Goal: Download file/media

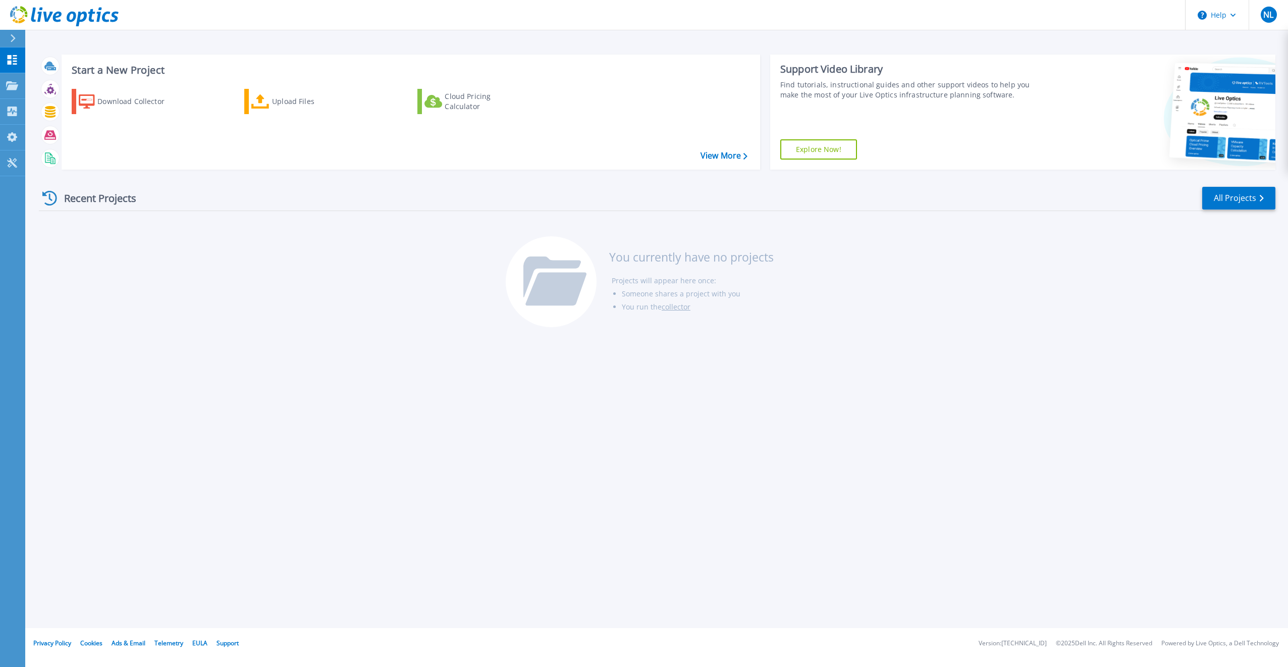
drag, startPoint x: 116, startPoint y: 21, endPoint x: 53, endPoint y: 20, distance: 62.6
click at [53, 20] on header "Help NL End User NING LIU ning.liu@igg.com SKYUNION LLC My Profile Log Out" at bounding box center [644, 15] width 1288 height 30
click at [60, 119] on p "Collectors" at bounding box center [42, 112] width 33 height 26
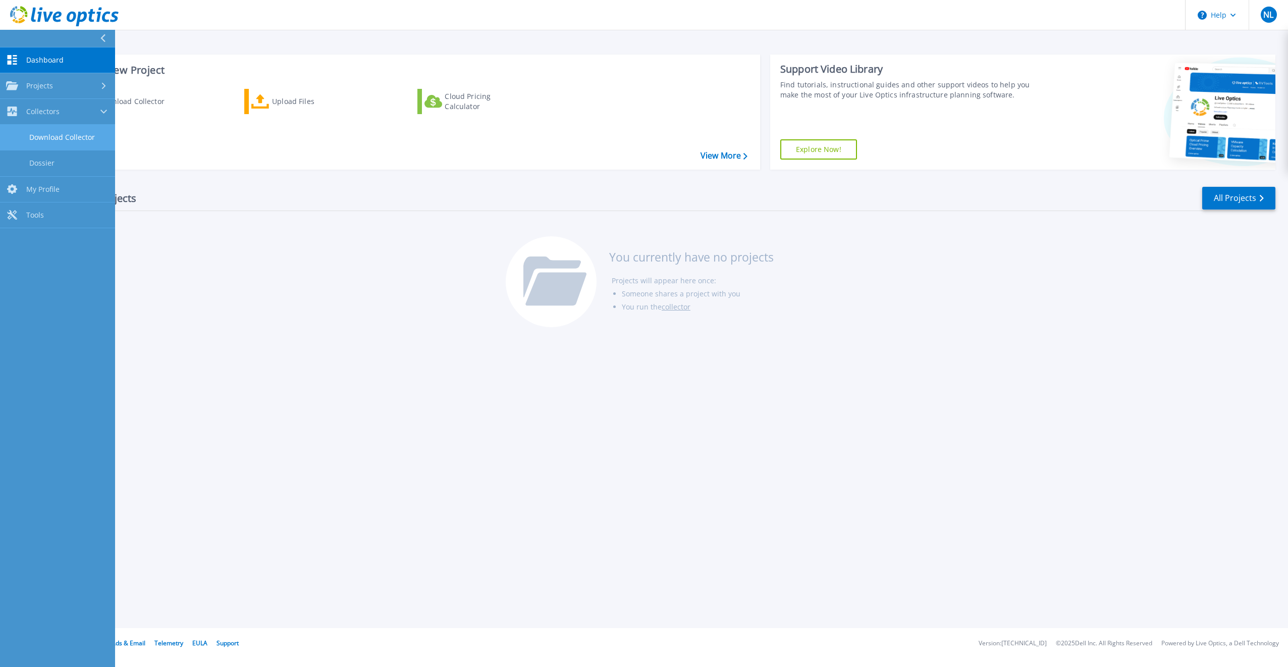
click at [90, 148] on link "Download Collector" at bounding box center [57, 138] width 115 height 26
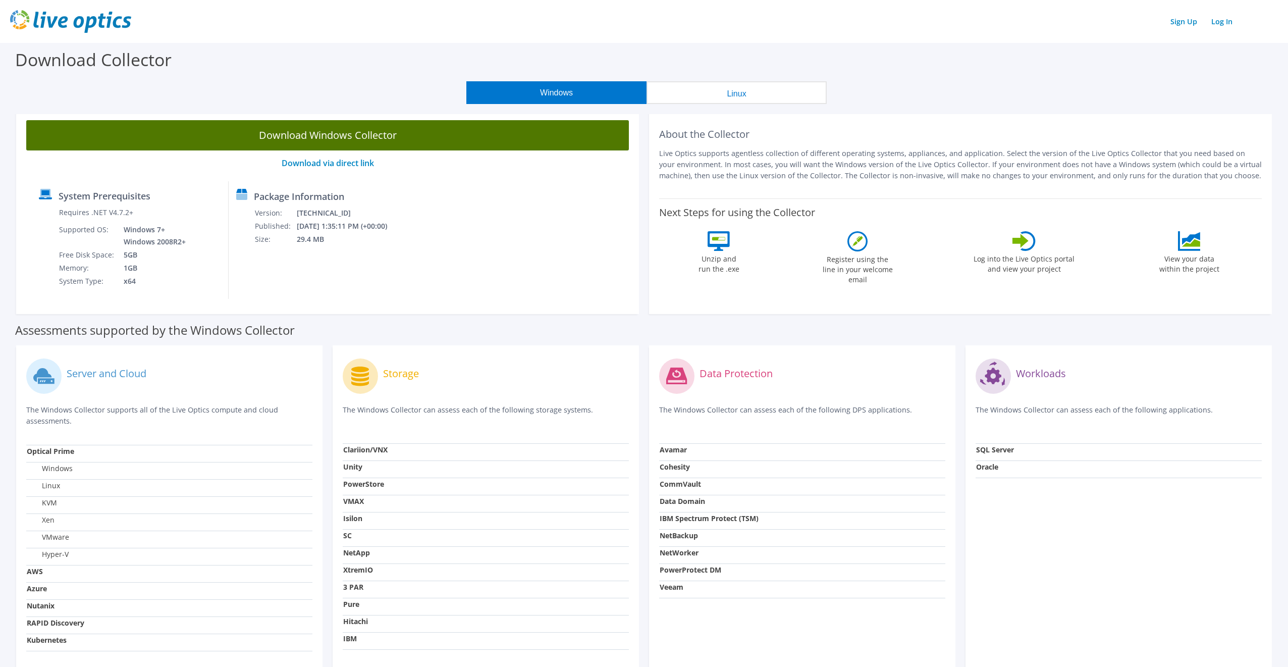
scroll to position [1, 0]
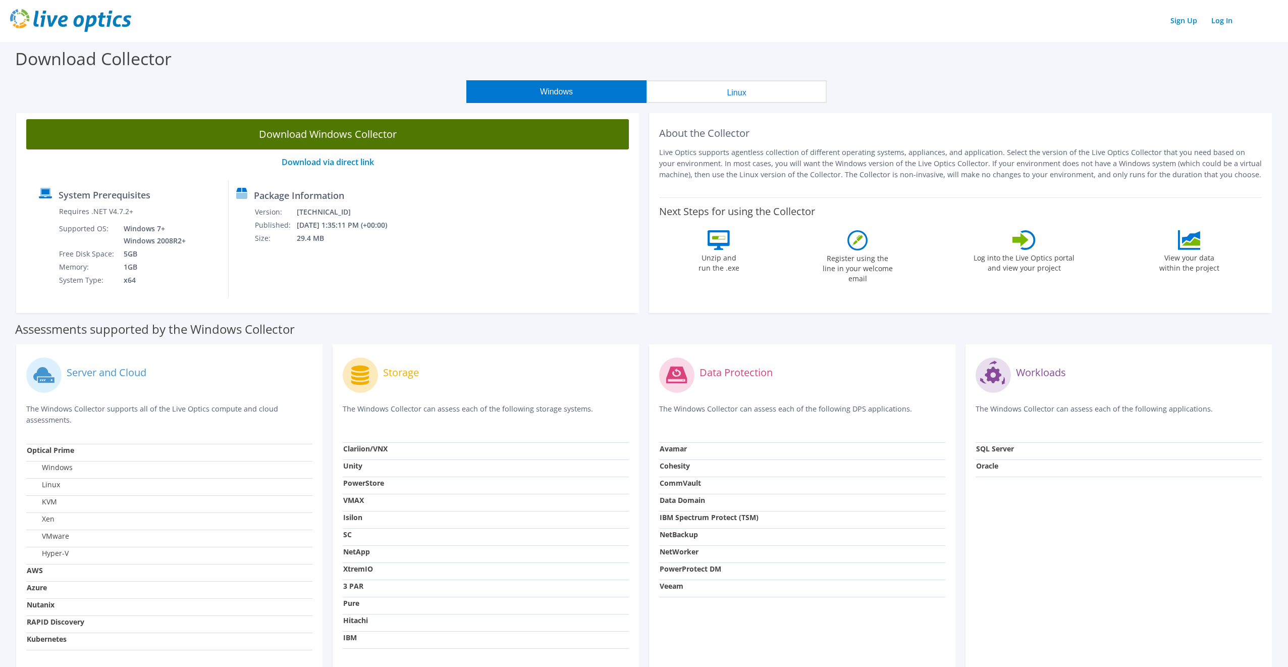
click at [326, 133] on link "Download Windows Collector" at bounding box center [327, 134] width 602 height 30
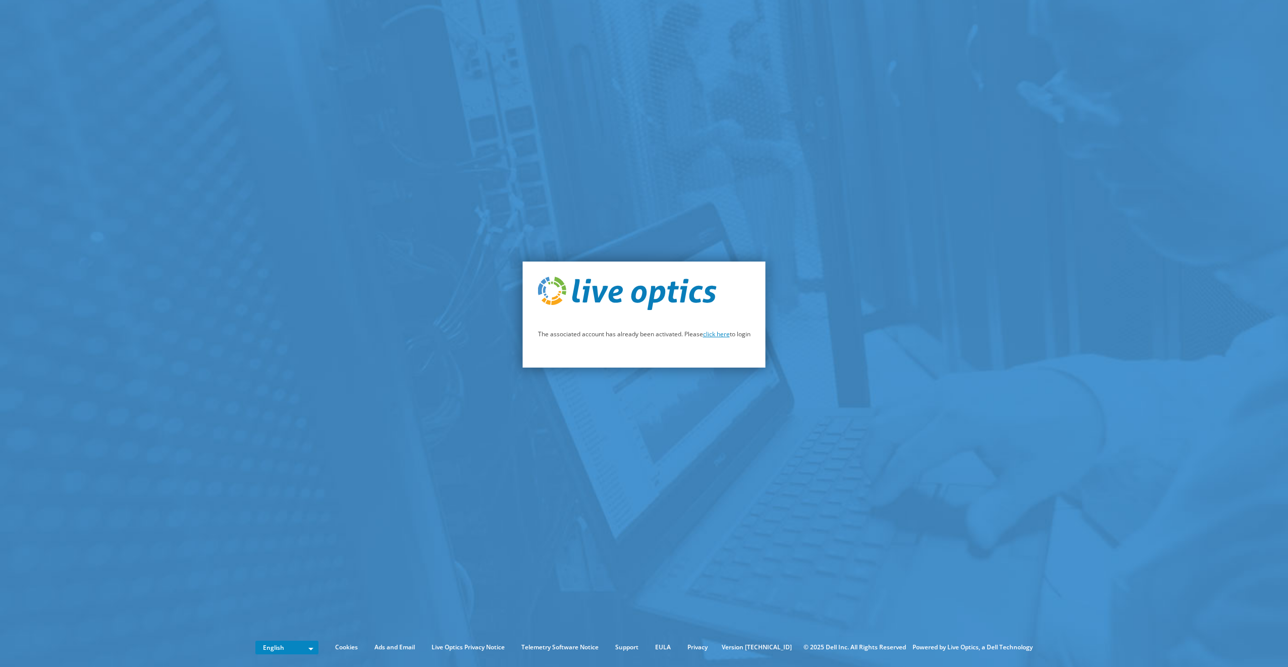
click at [729, 336] on link "click here" at bounding box center [716, 333] width 27 height 9
